Goal: Information Seeking & Learning: Compare options

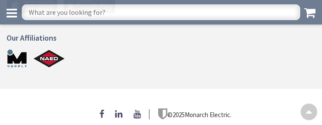
scroll to position [557, 0]
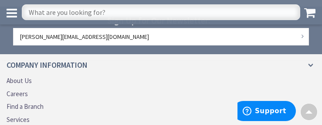
scroll to position [1258, 0]
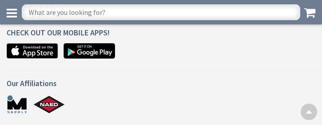
scroll to position [826, 0]
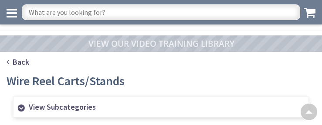
scroll to position [1815, 0]
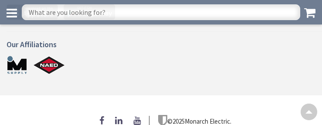
scroll to position [551, 0]
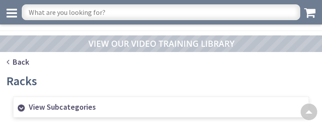
scroll to position [557, 0]
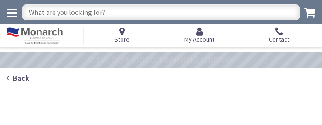
type input "Stubble Rd, [GEOGRAPHIC_DATA], [GEOGRAPHIC_DATA] 20147, [GEOGRAPHIC_DATA]"
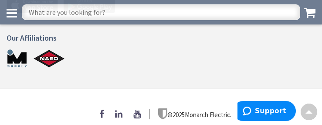
scroll to position [695, 0]
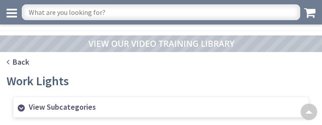
scroll to position [1274, 0]
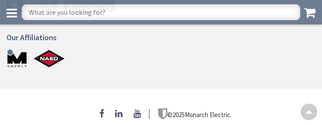
scroll to position [551, 0]
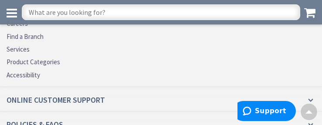
scroll to position [1923, 0]
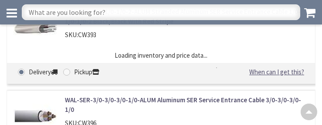
scroll to position [1850, 0]
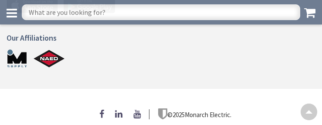
scroll to position [557, 0]
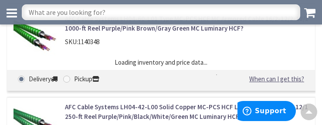
scroll to position [1591, 0]
